Goal: Information Seeking & Learning: Learn about a topic

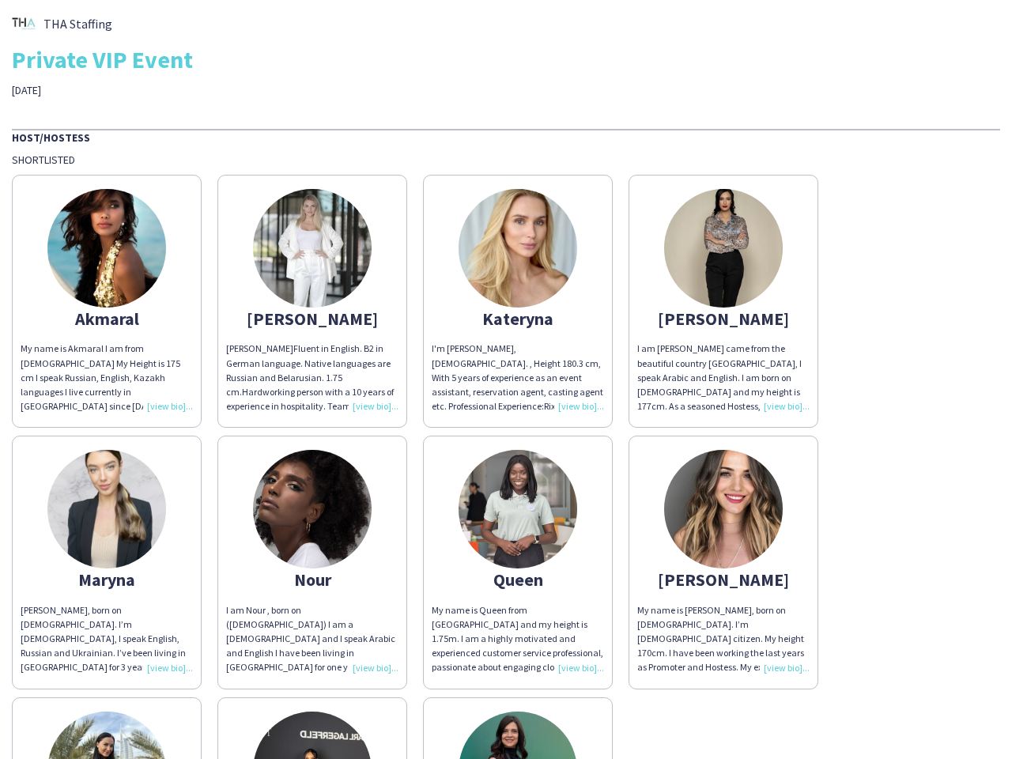
click at [506, 379] on div "I'm [PERSON_NAME], [DEMOGRAPHIC_DATA]. , Height 180.3 cm, With 5 years of exper…" at bounding box center [518, 377] width 172 height 72
click at [107, 301] on img at bounding box center [106, 248] width 119 height 119
click at [312, 301] on img at bounding box center [312, 248] width 119 height 119
click at [518, 301] on img at bounding box center [517, 248] width 119 height 119
click at [723, 301] on img at bounding box center [723, 248] width 119 height 119
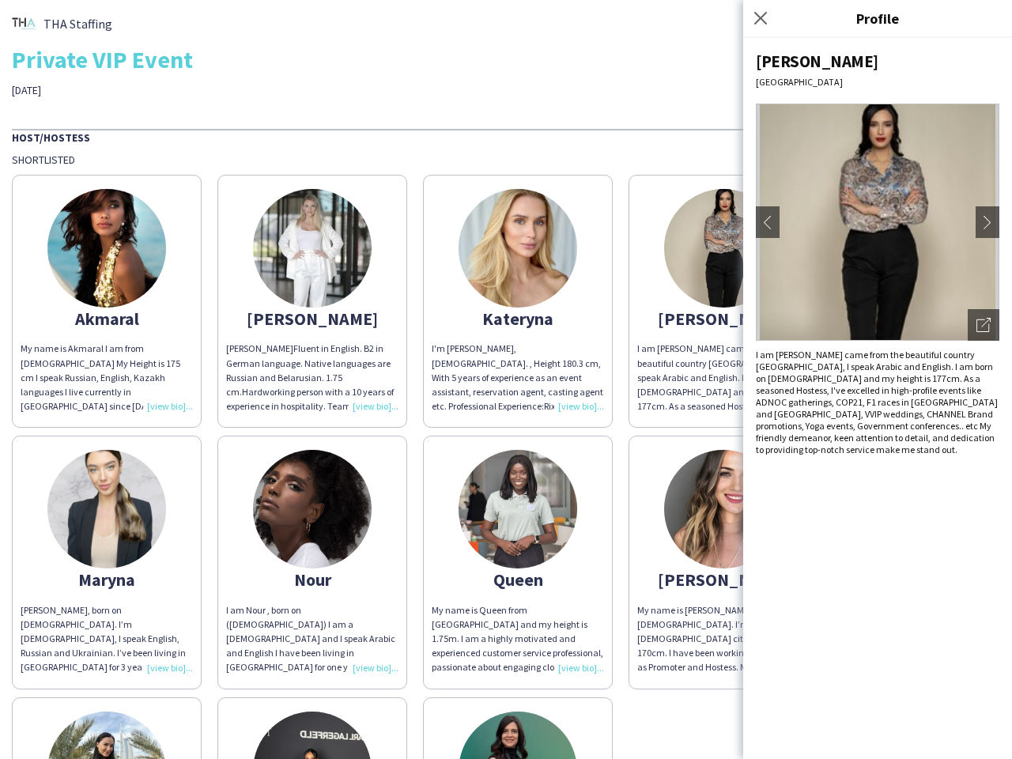
click at [107, 562] on img at bounding box center [106, 509] width 119 height 119
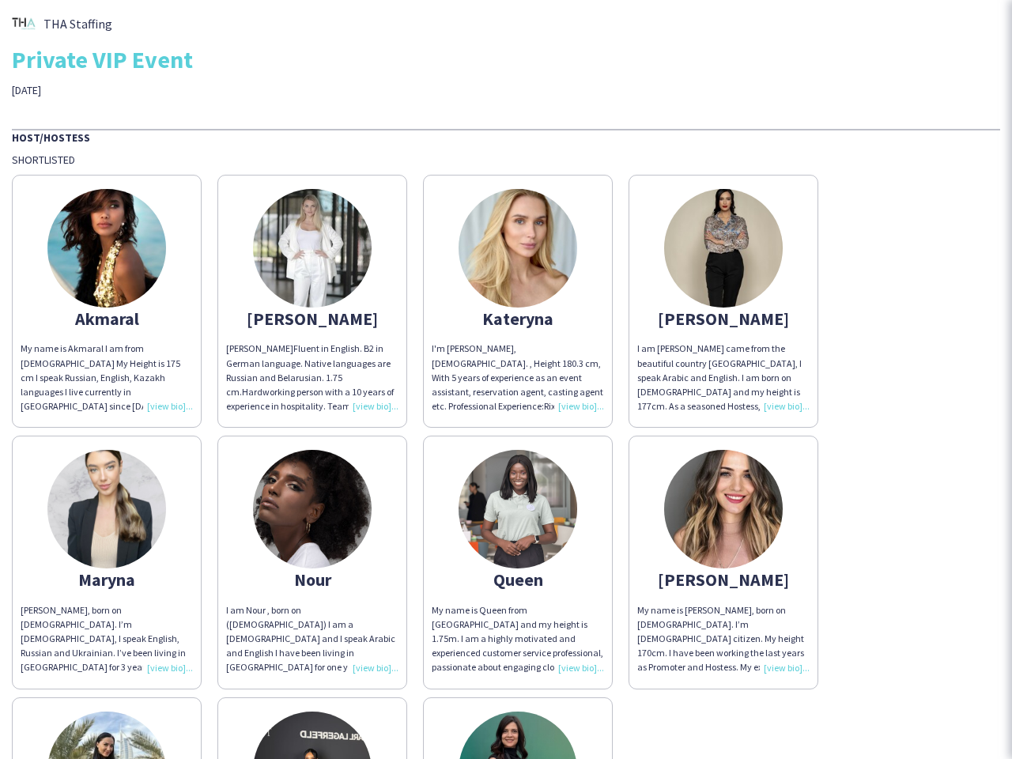
click at [312, 562] on img at bounding box center [312, 509] width 119 height 119
click at [518, 562] on img at bounding box center [517, 509] width 119 height 119
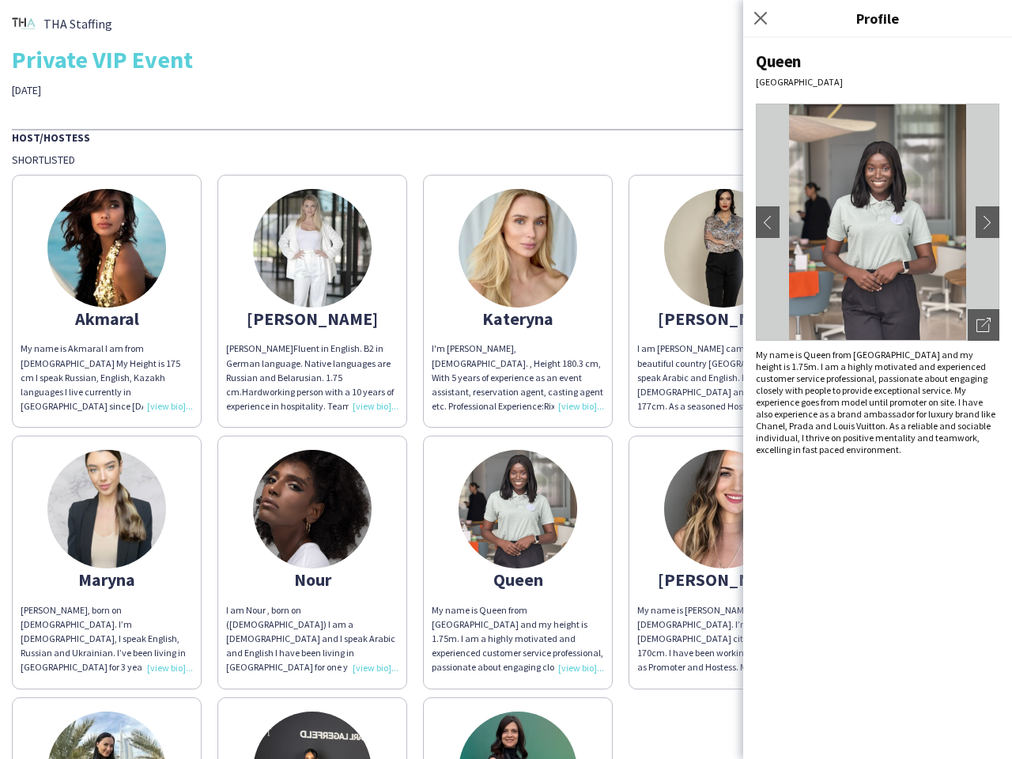
click at [723, 562] on img at bounding box center [723, 509] width 119 height 119
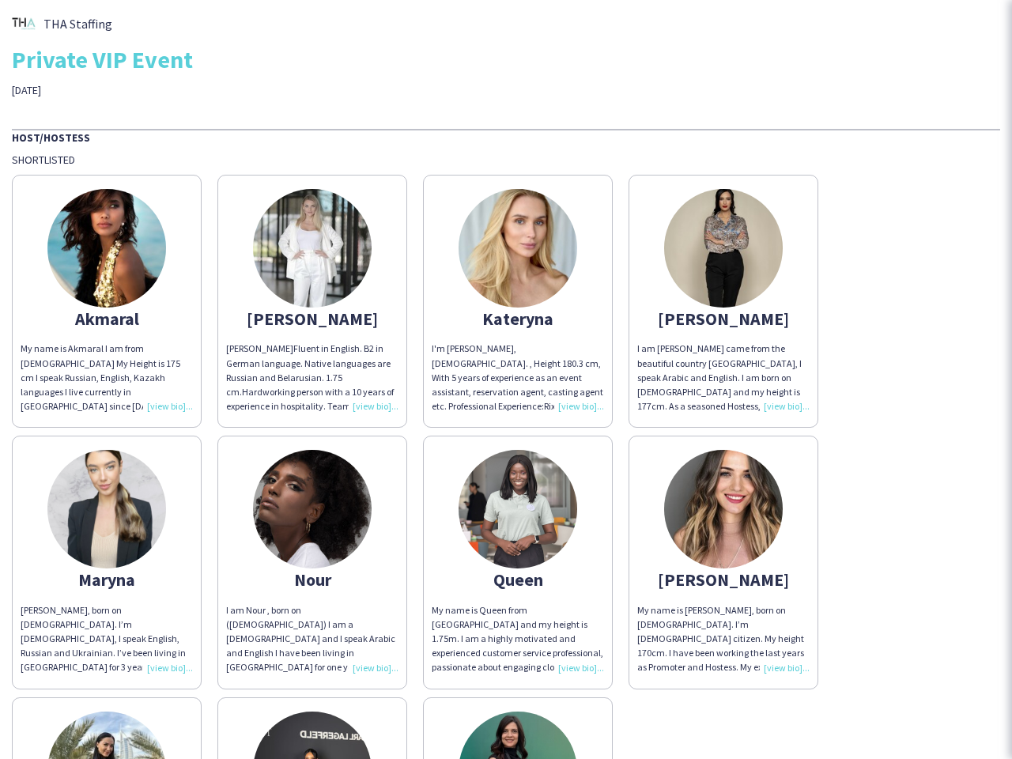
click at [107, 728] on img at bounding box center [106, 770] width 119 height 119
